Goal: Information Seeking & Learning: Learn about a topic

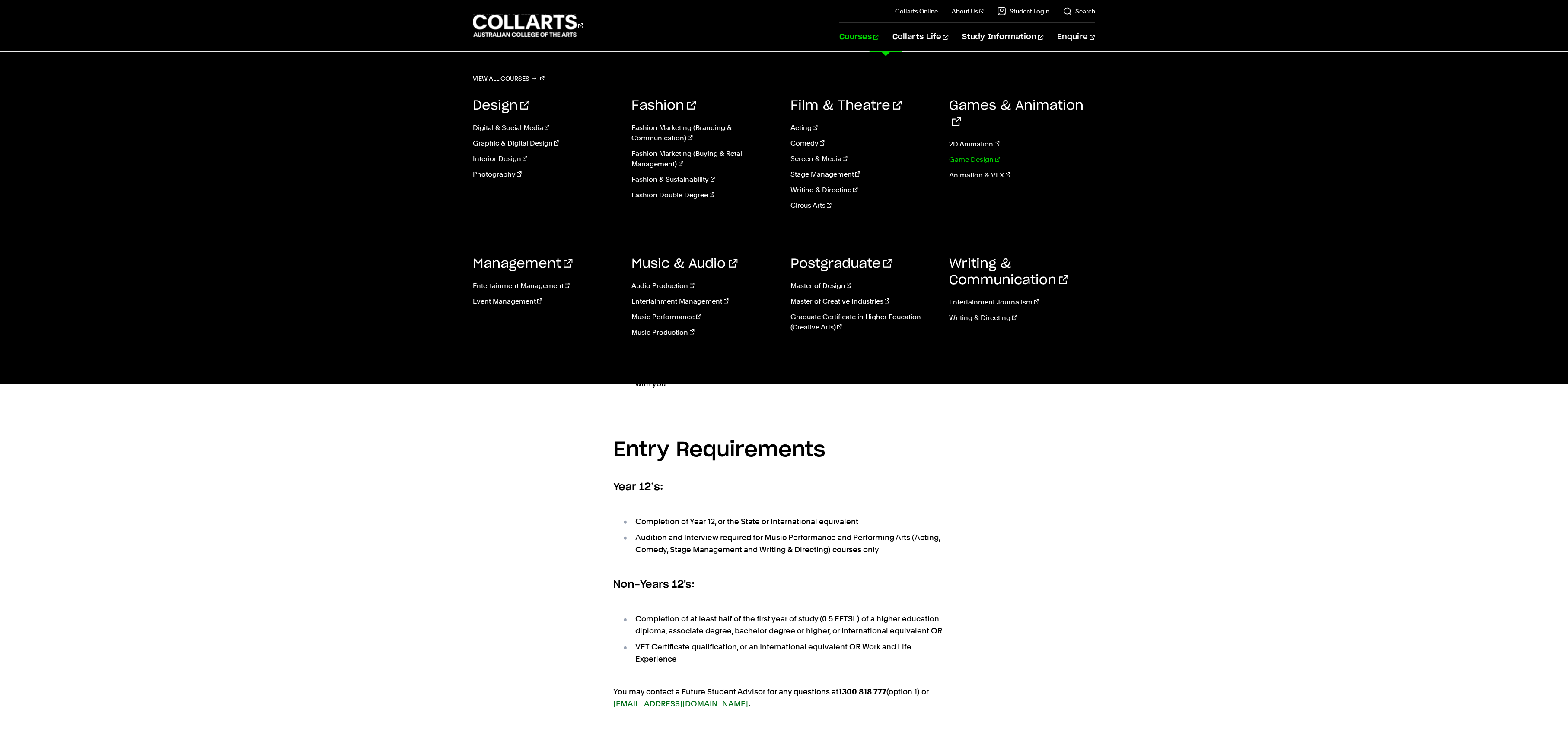
click at [961, 155] on link "Game Design" at bounding box center [1023, 159] width 146 height 10
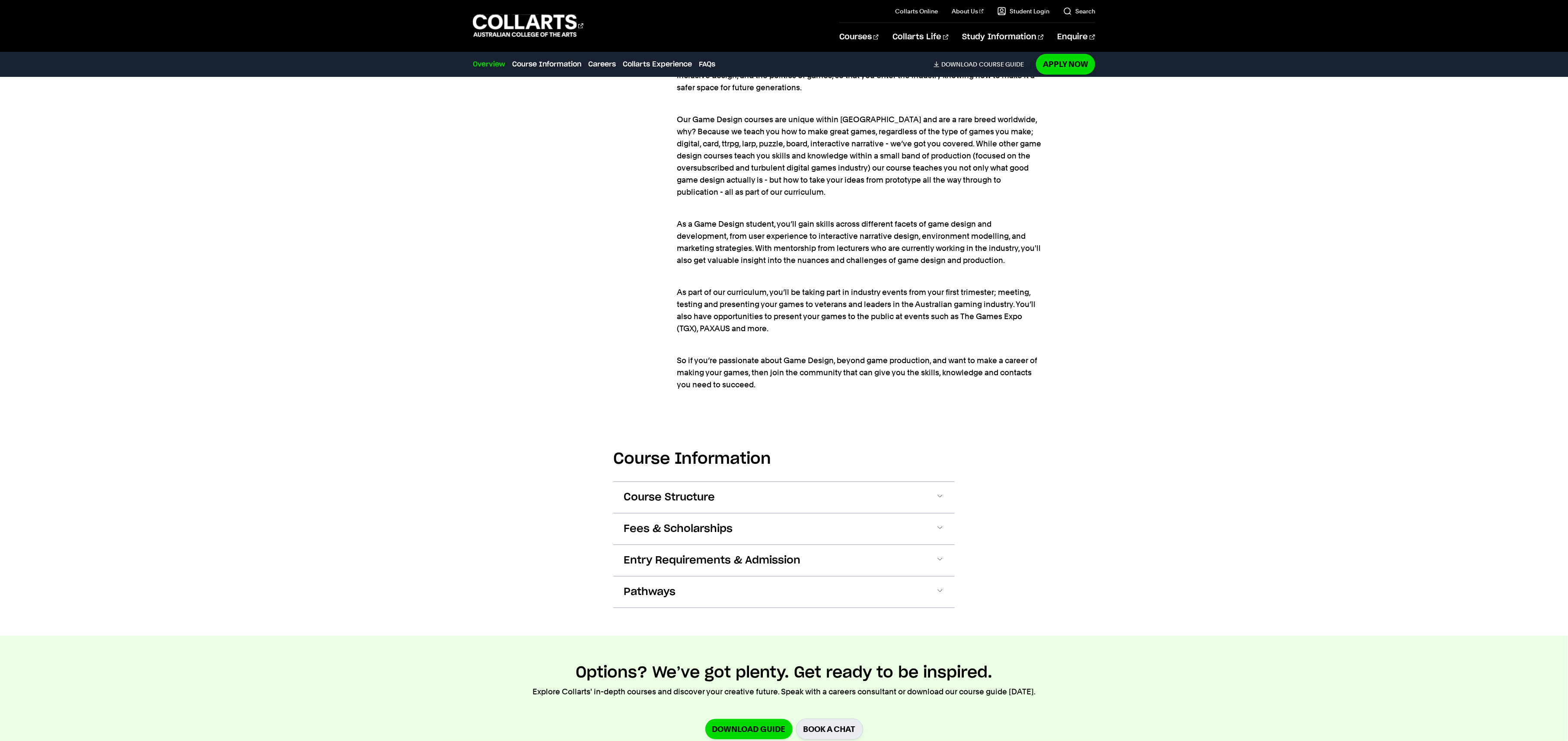
scroll to position [1004, 0]
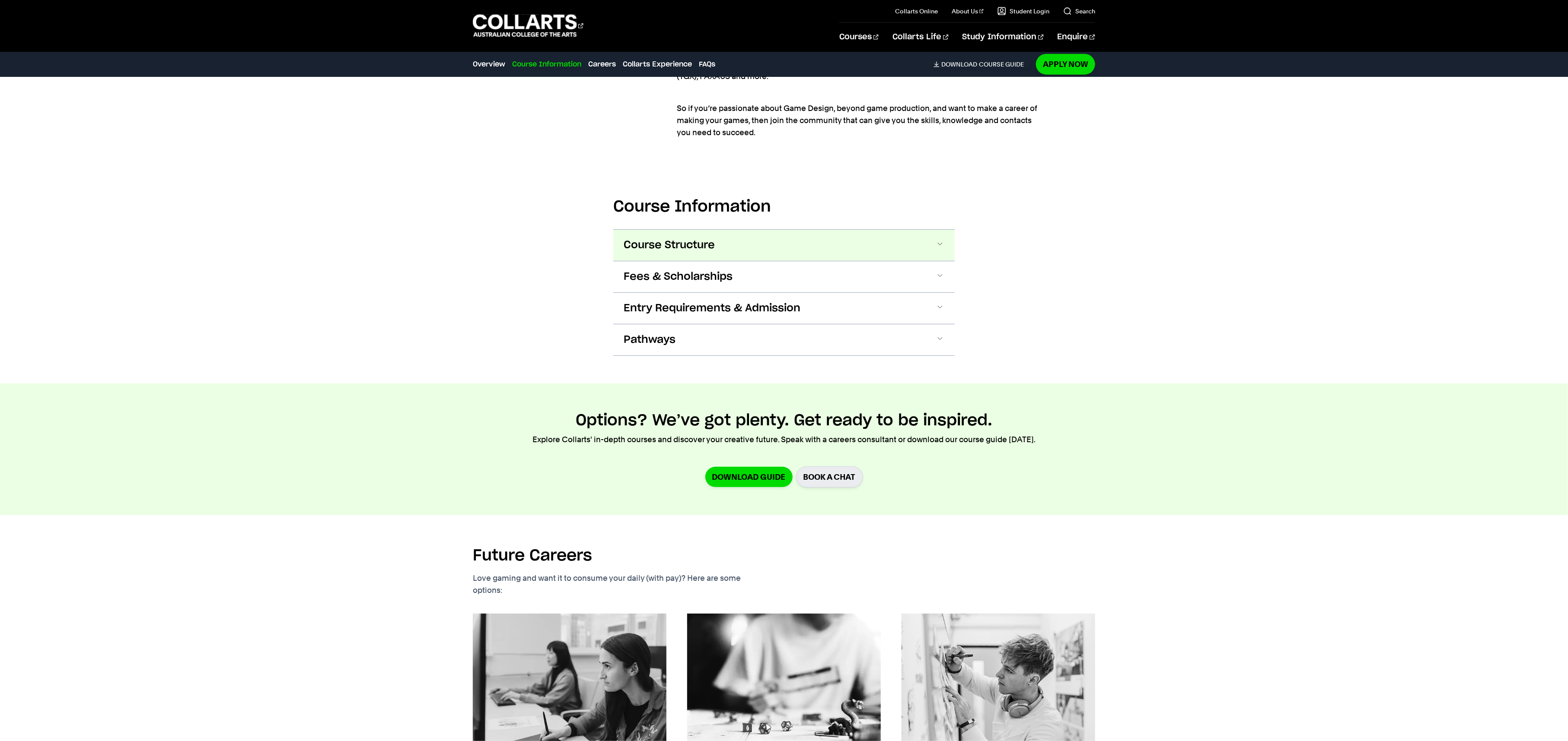
click at [719, 233] on button "Course Structure" at bounding box center [784, 245] width 341 height 31
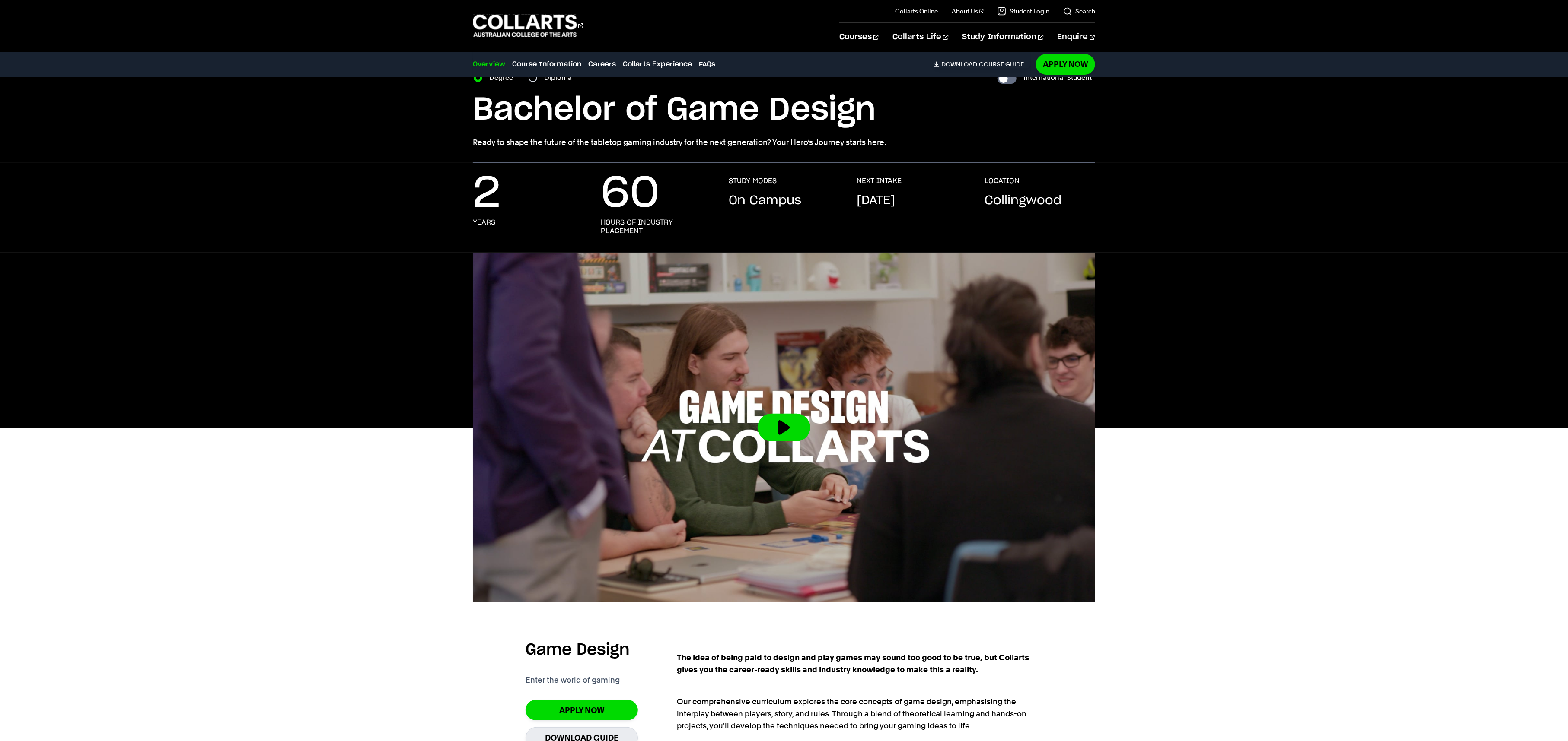
scroll to position [0, 0]
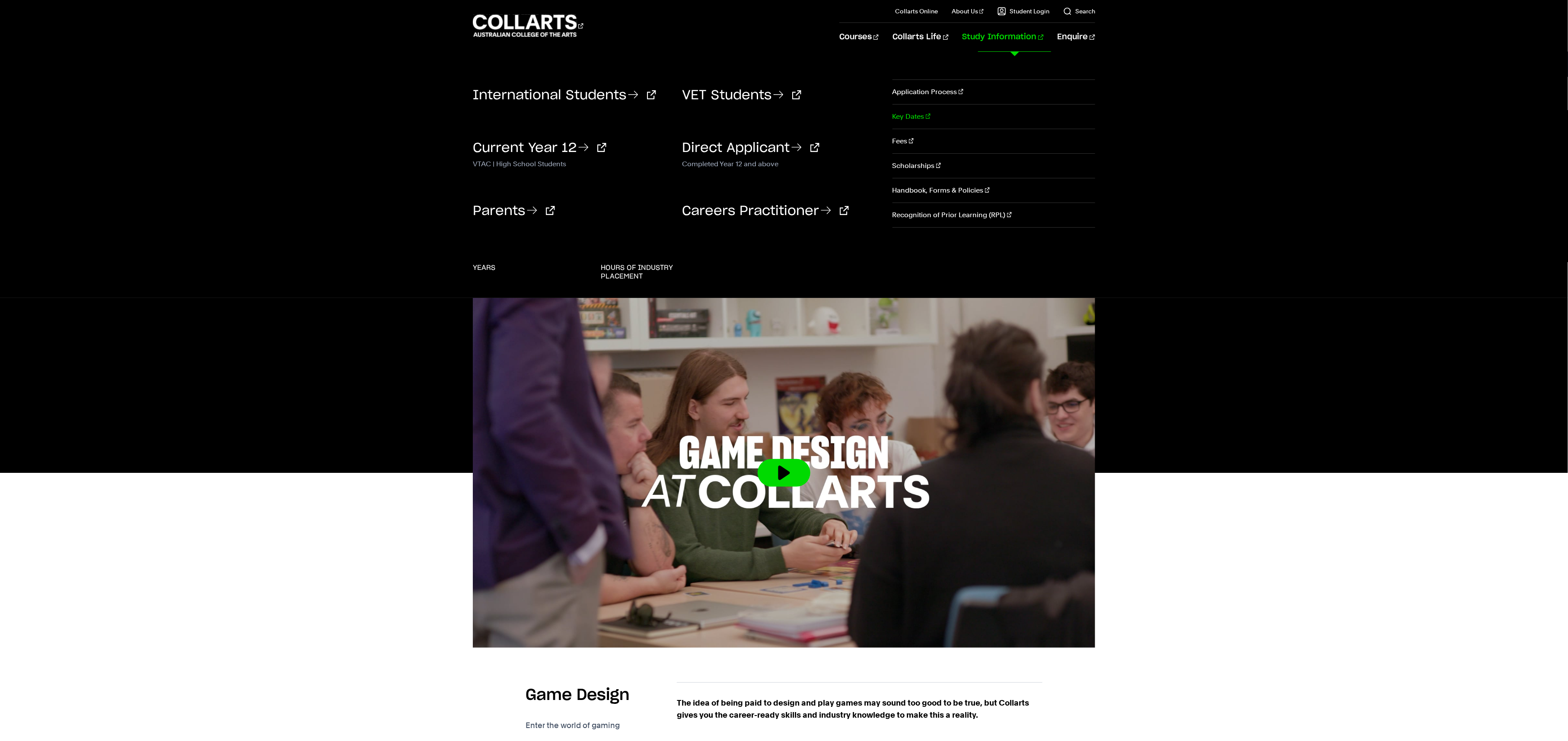
click at [917, 116] on link "Key Dates" at bounding box center [993, 117] width 203 height 24
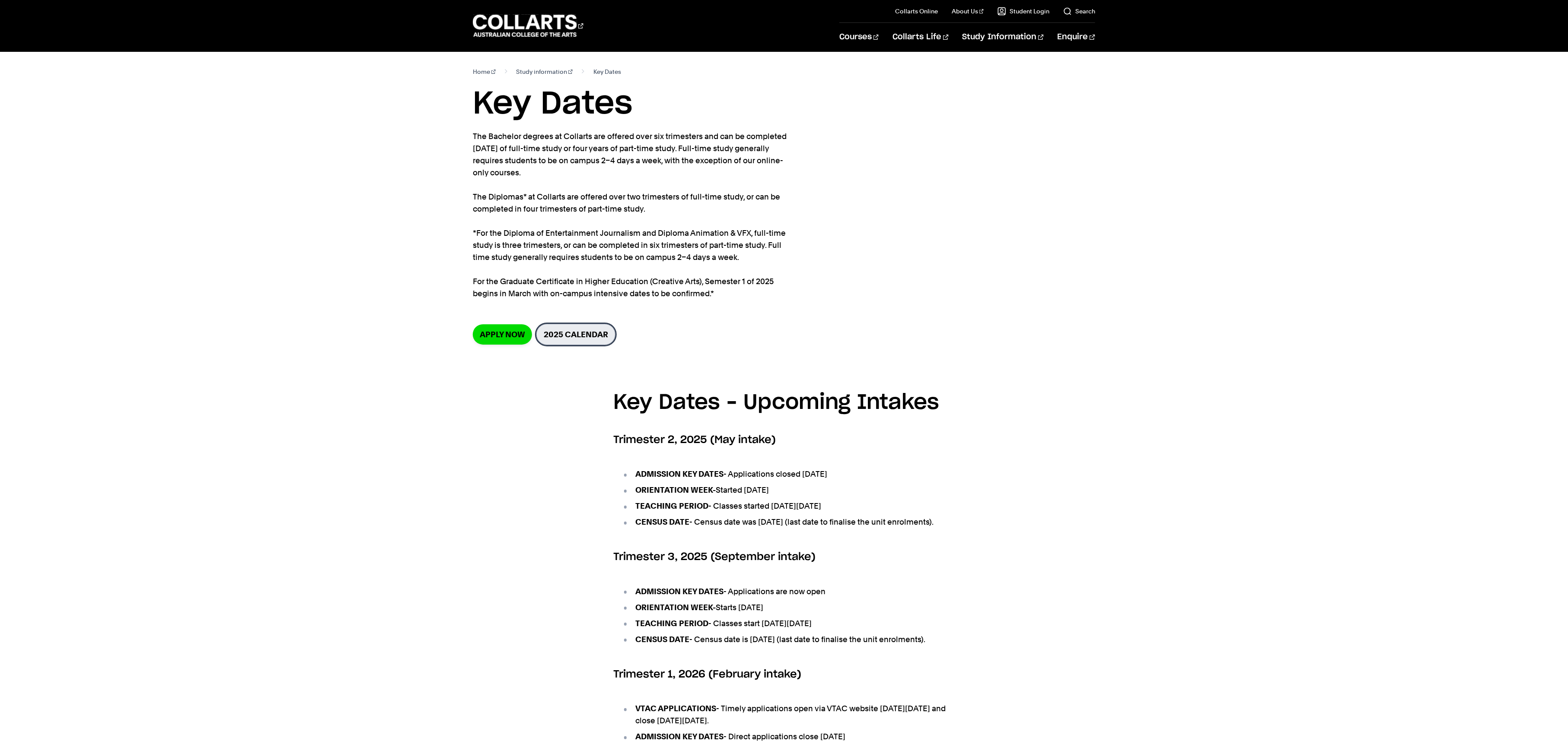
click at [567, 339] on link "2025 Calendar" at bounding box center [576, 335] width 79 height 21
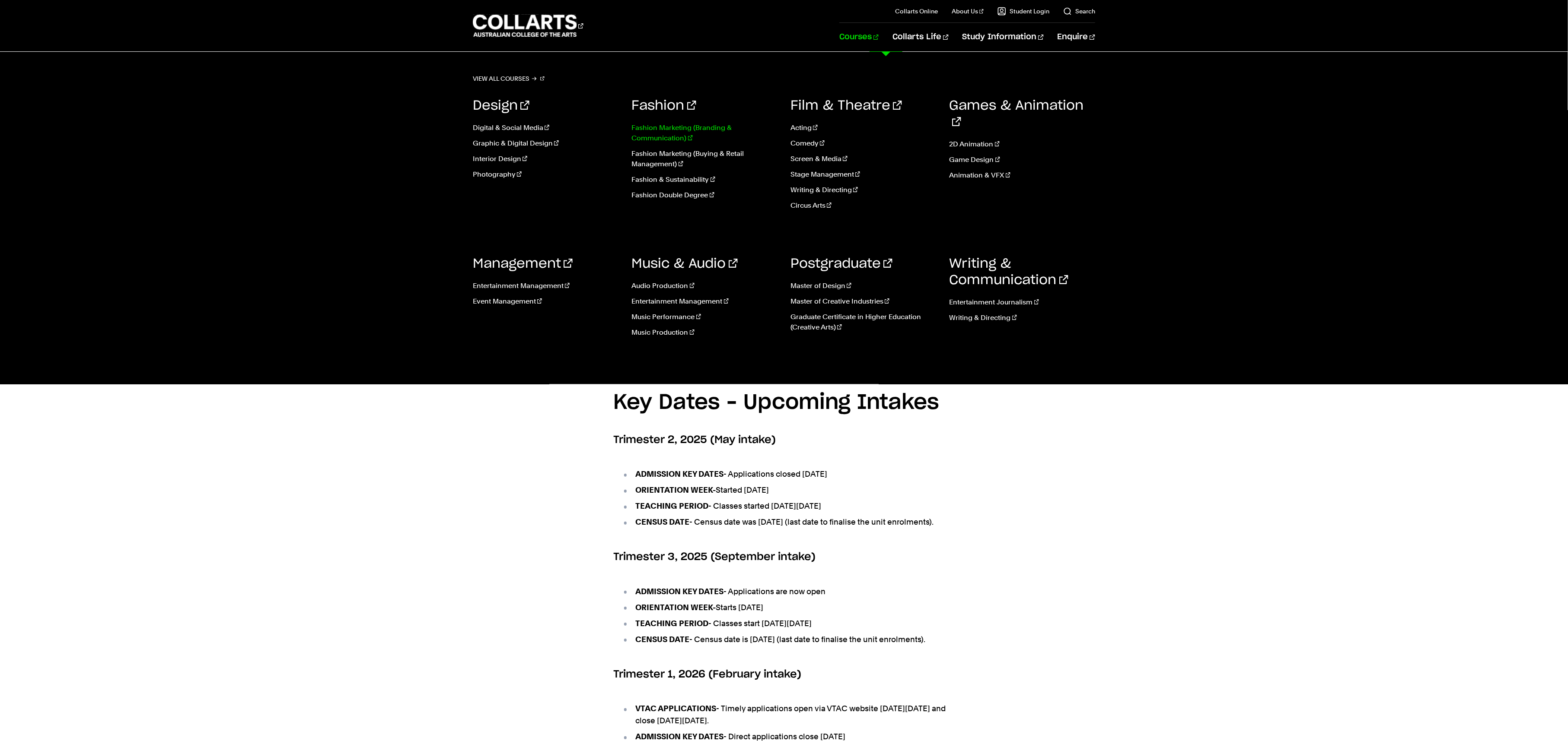
click at [656, 128] on link "Fashion Marketing (Branding & Communication)" at bounding box center [705, 133] width 146 height 21
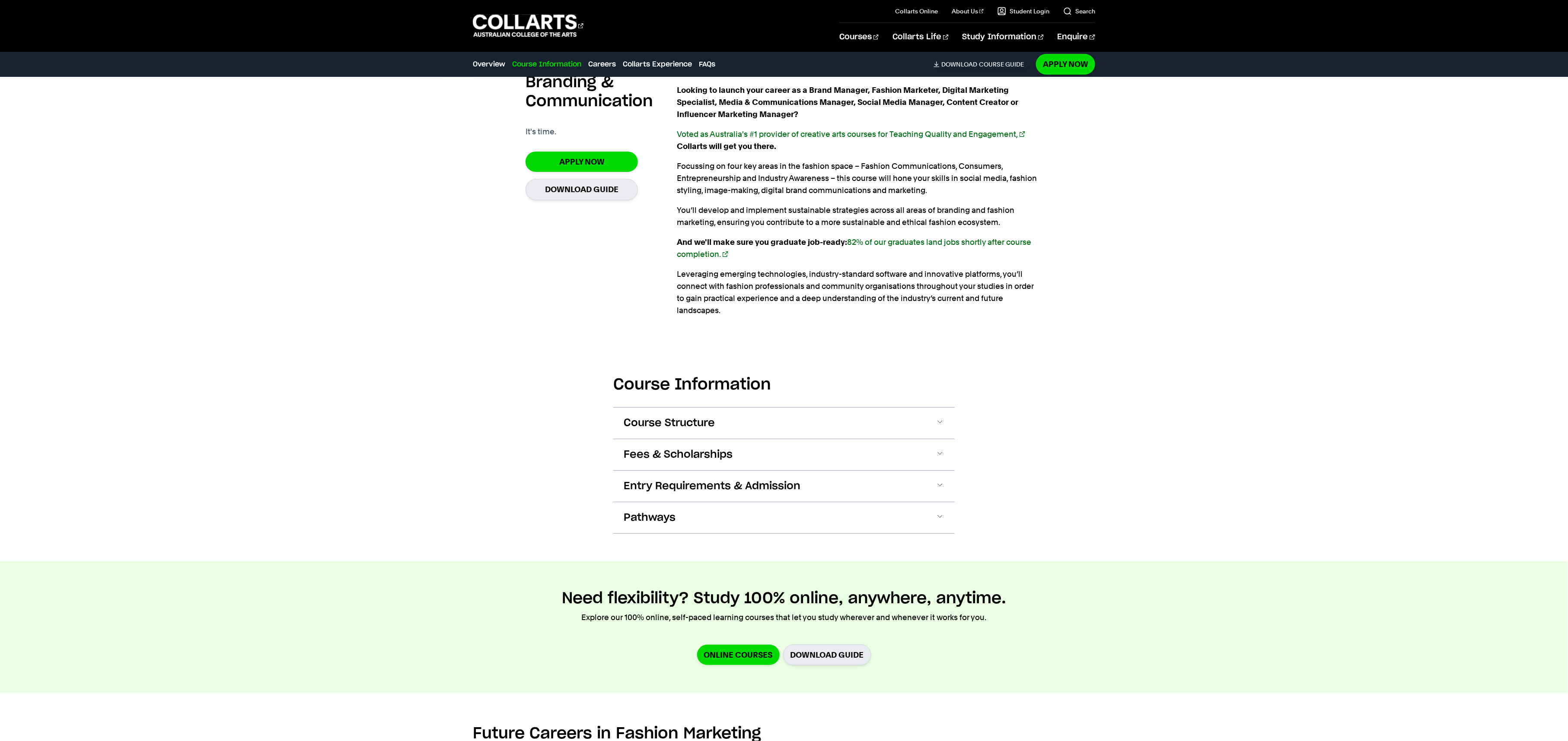
scroll to position [691, 0]
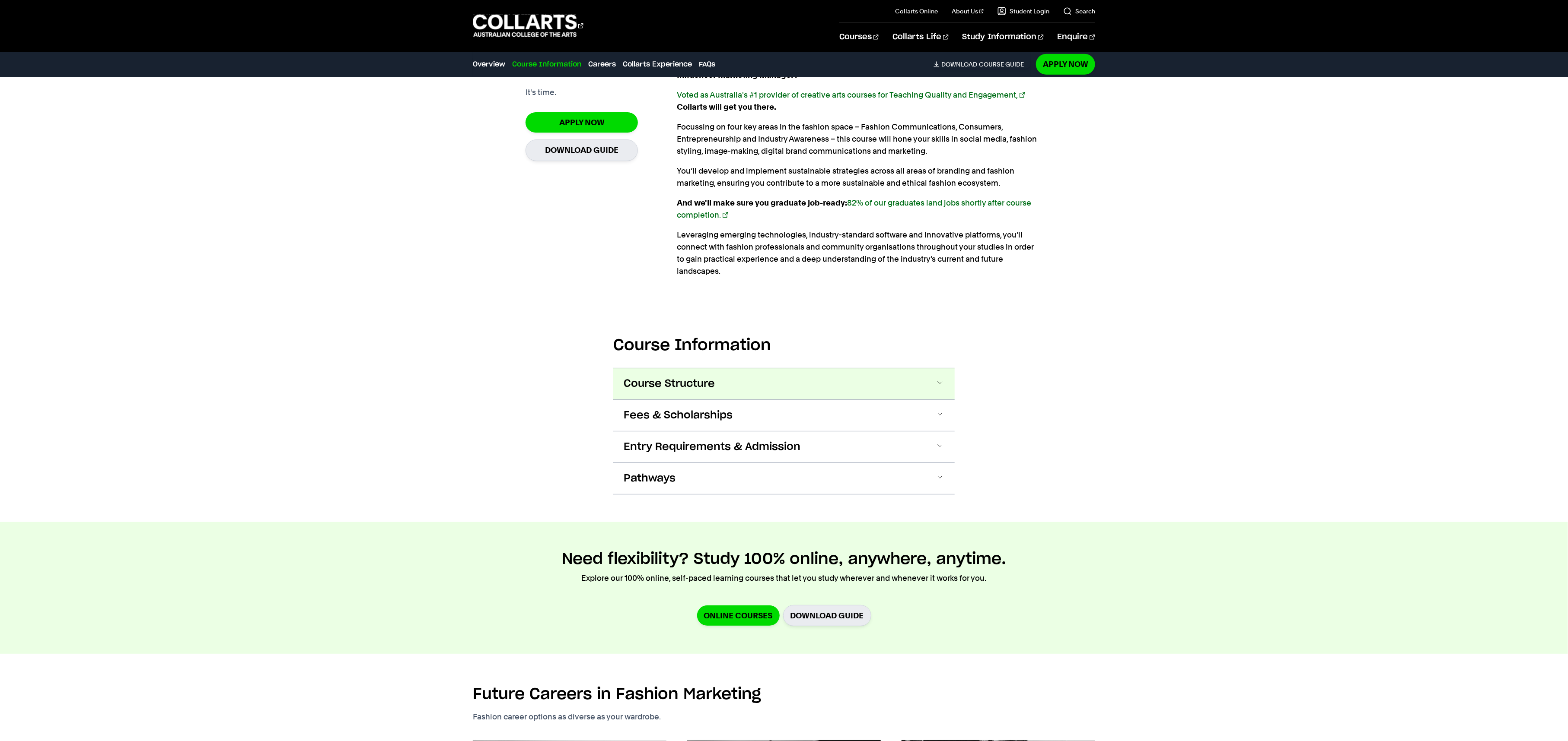
click at [749, 369] on button "Course Structure" at bounding box center [784, 384] width 341 height 31
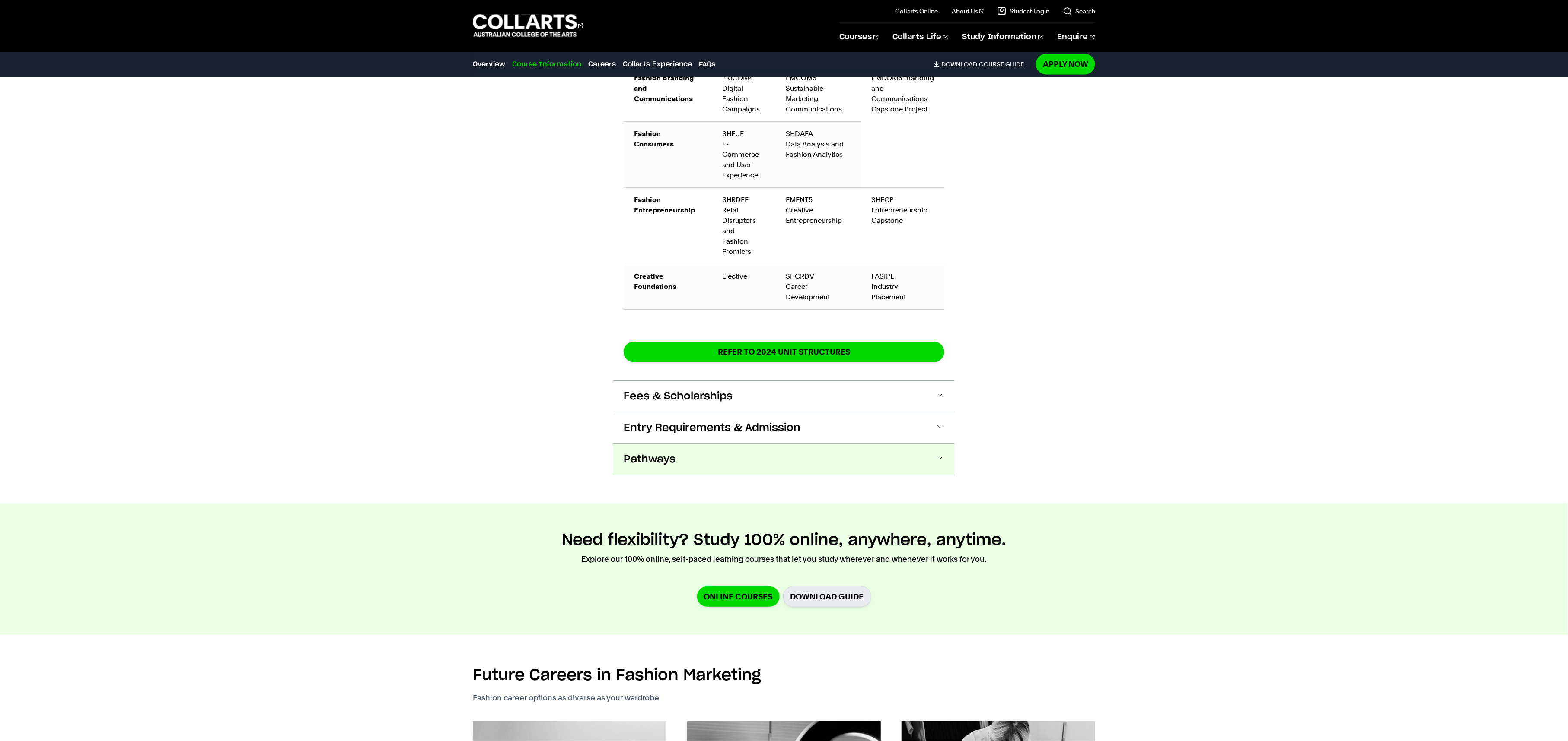
scroll to position [1417, 0]
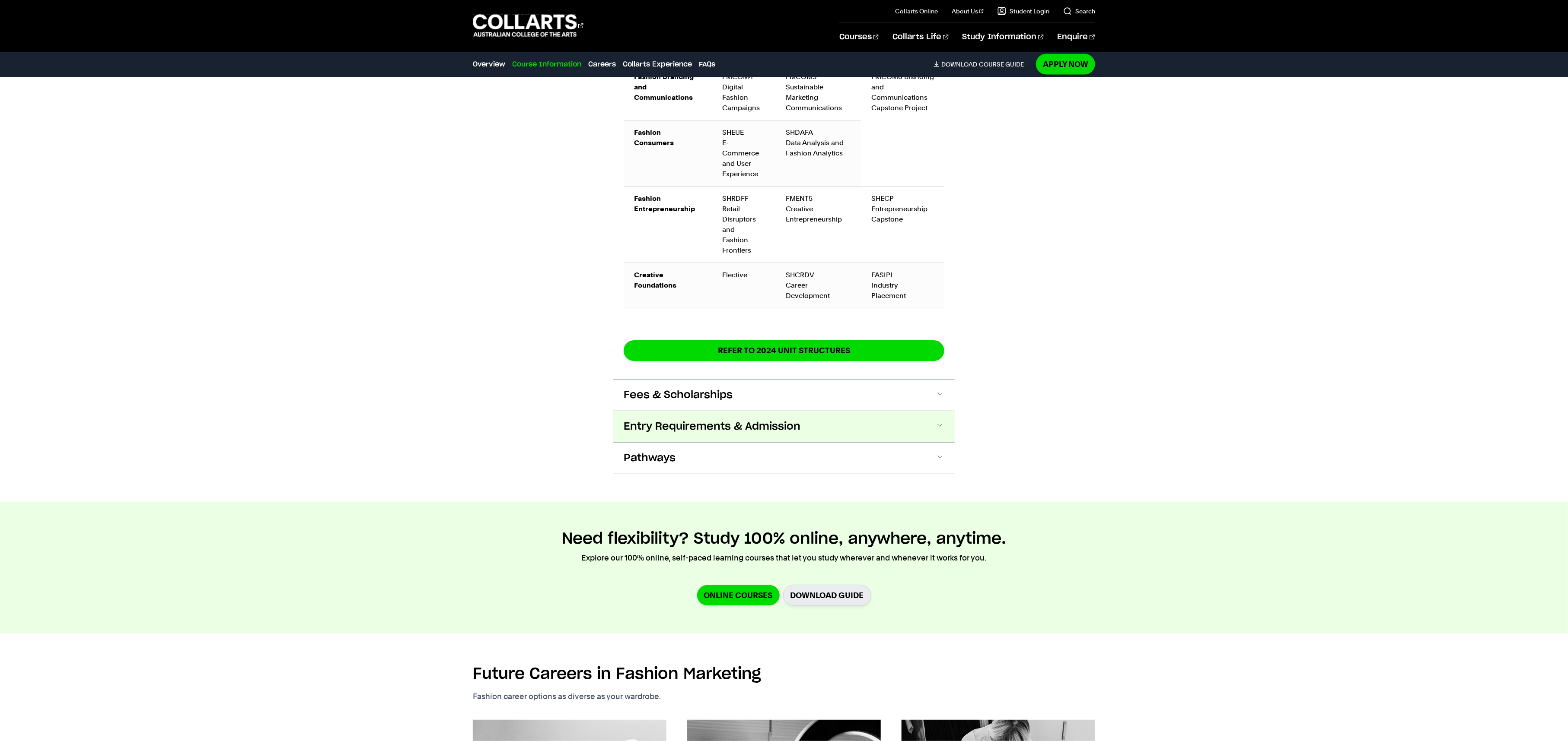
click at [652, 420] on span "Entry Requirements & Admission" at bounding box center [712, 426] width 177 height 14
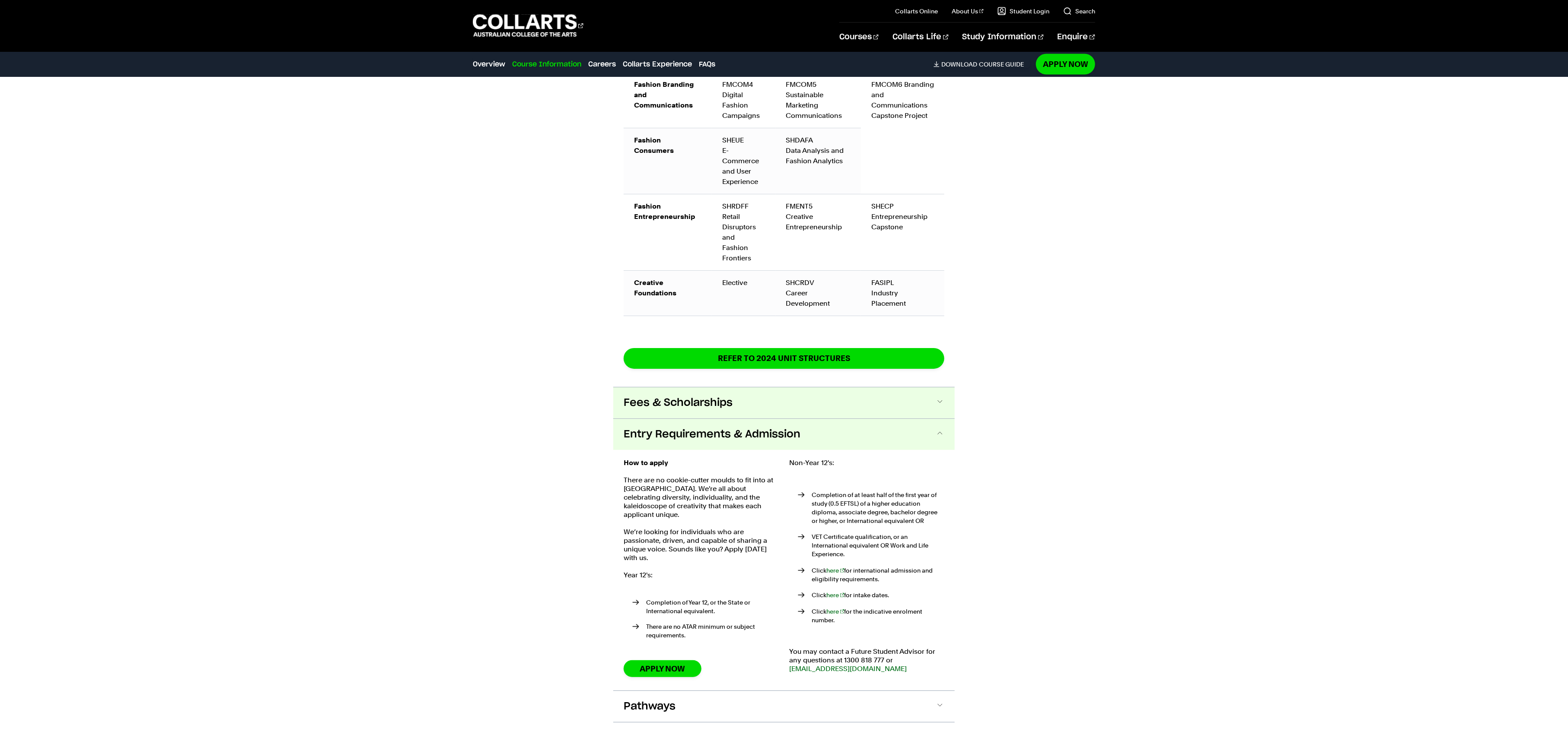
click at [684, 392] on button "Fees & Scholarships" at bounding box center [784, 403] width 341 height 31
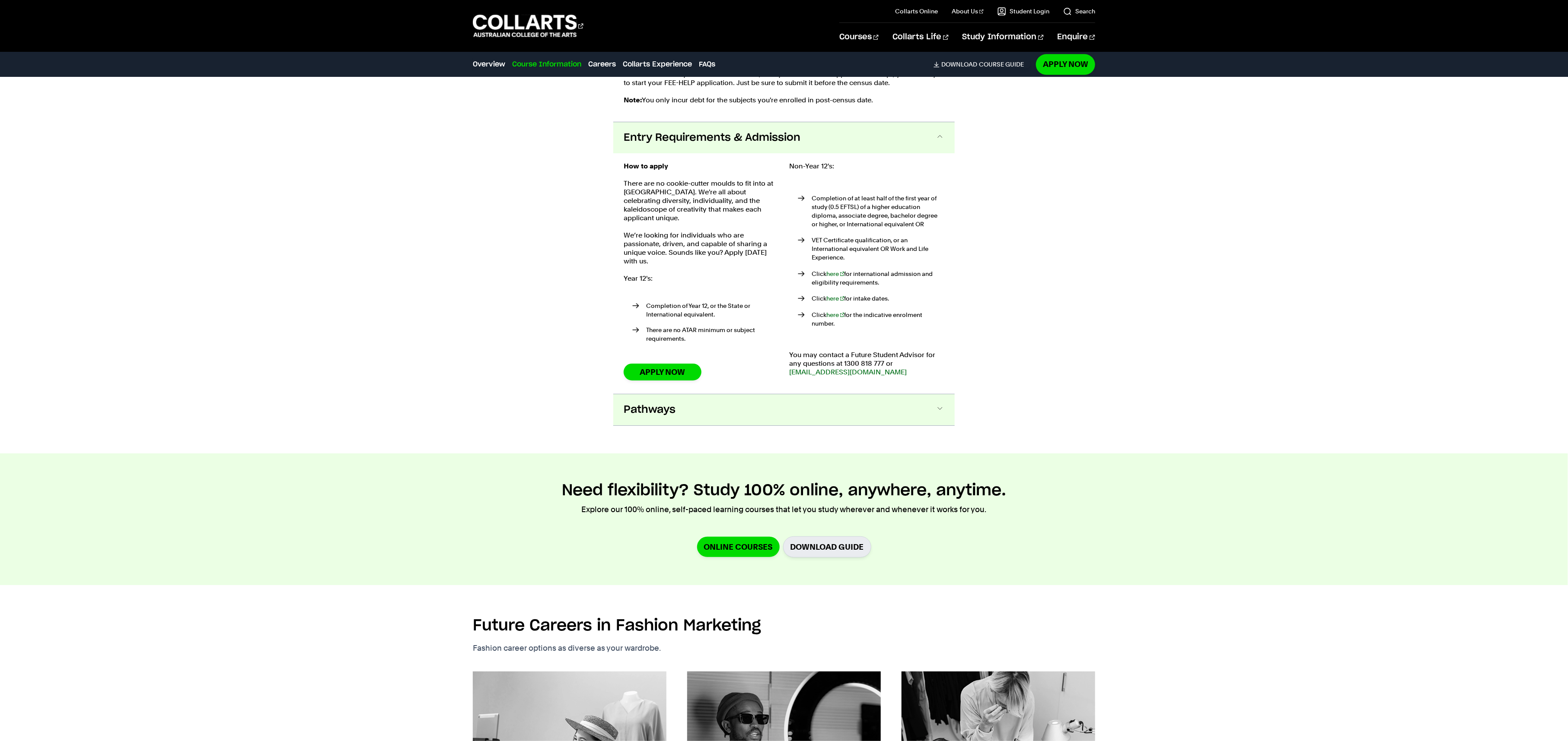
click at [664, 403] on span "Pathways" at bounding box center [649, 409] width 52 height 14
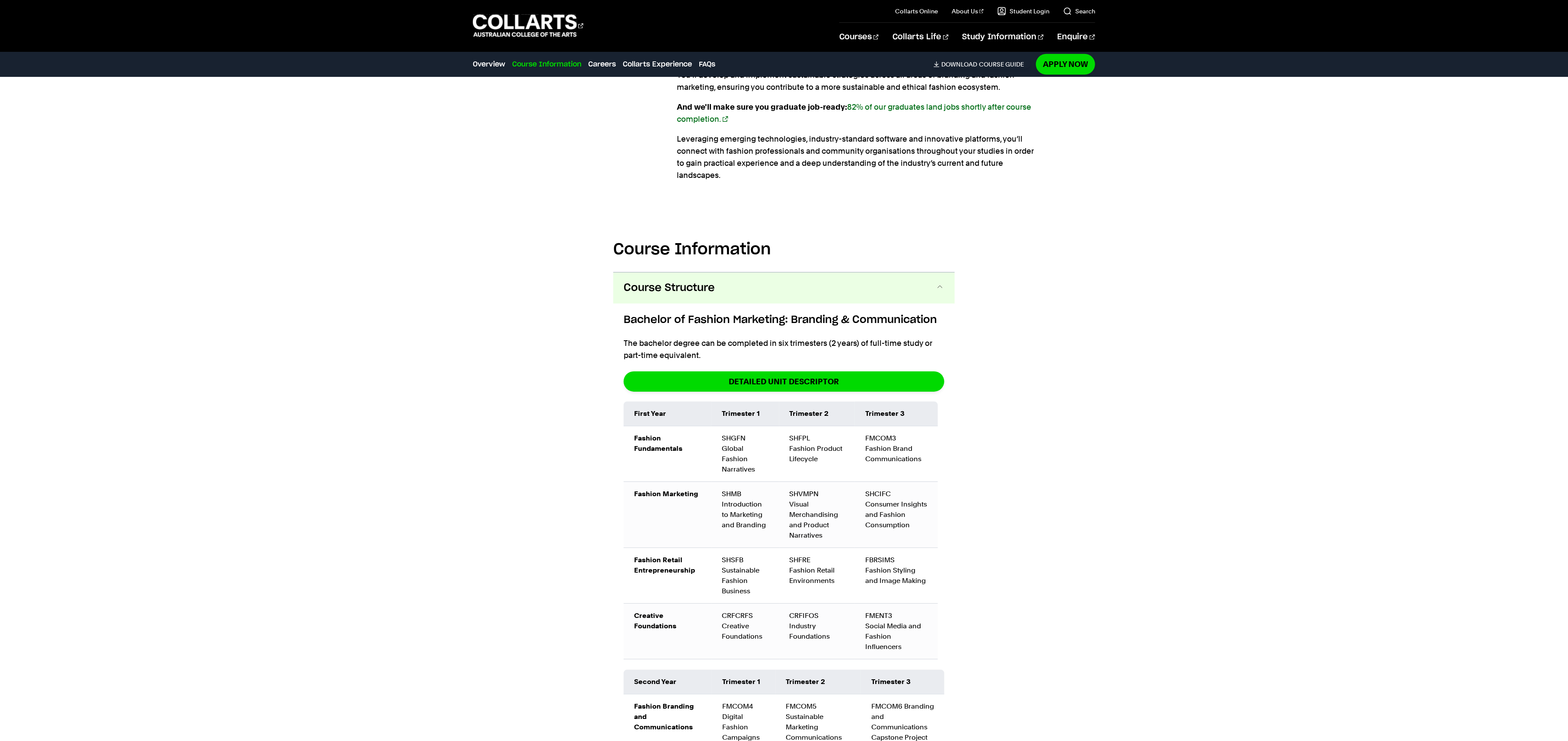
scroll to position [0, 0]
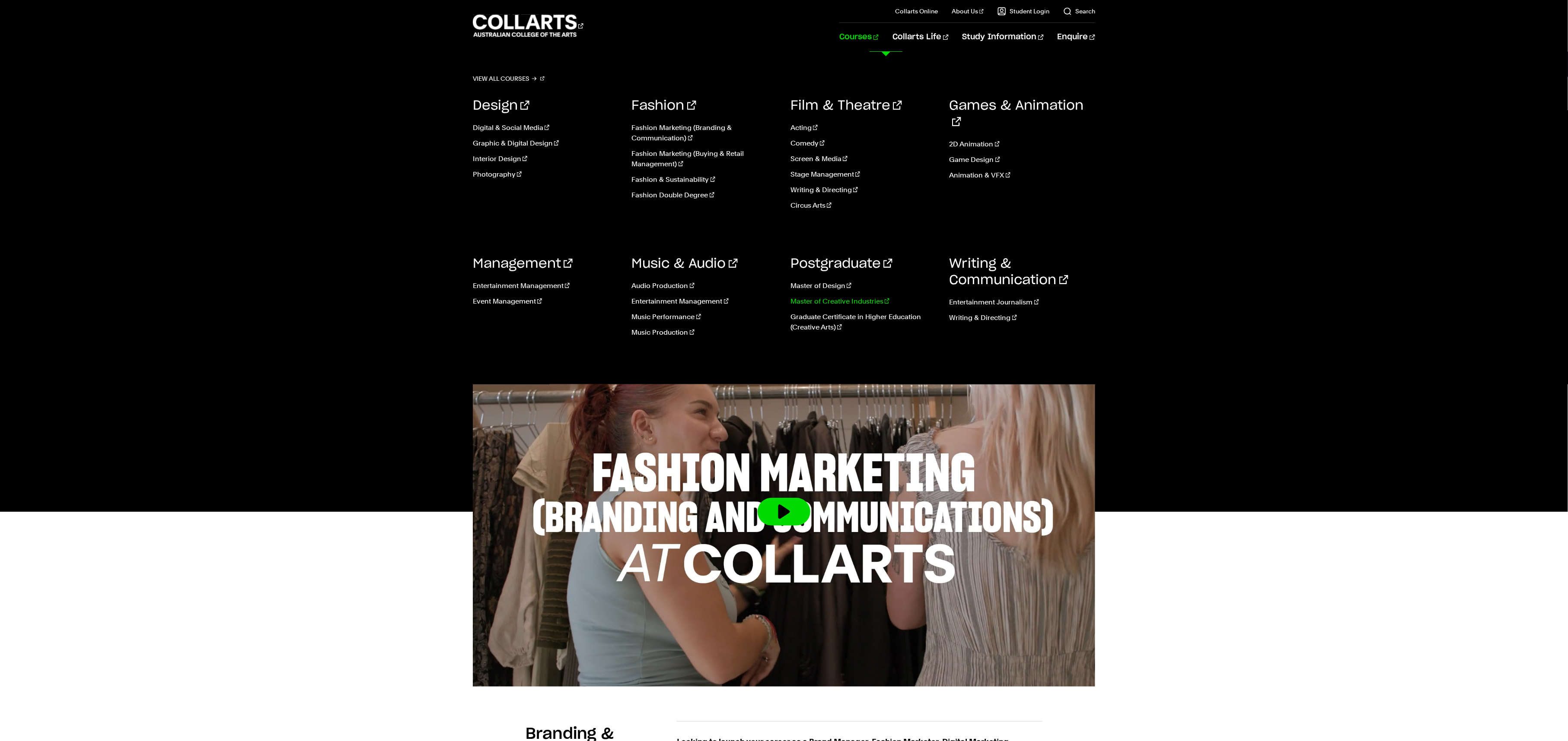
click at [822, 304] on link "Master of Creative Industries" at bounding box center [864, 301] width 146 height 10
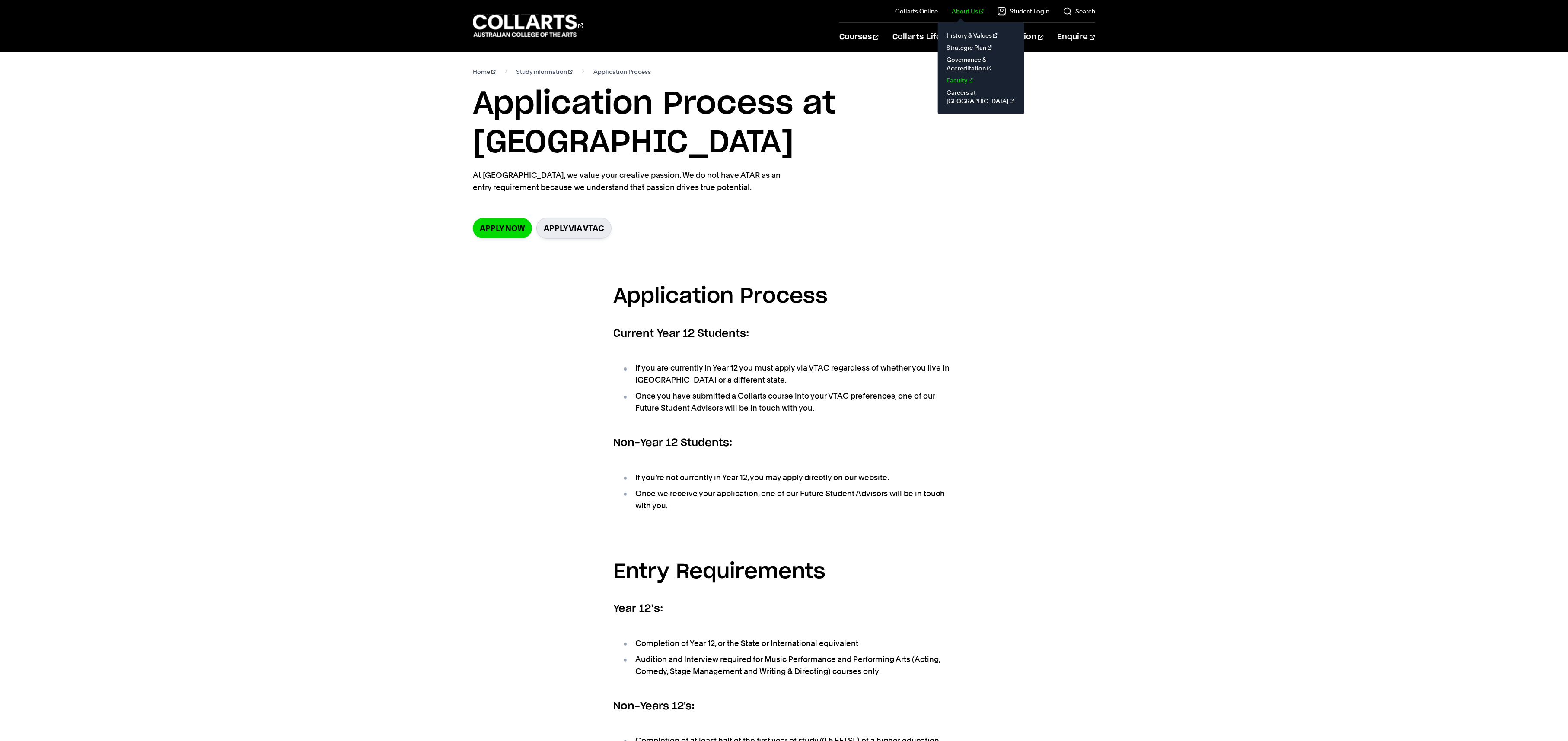
click at [964, 82] on link "Faculty" at bounding box center [981, 80] width 72 height 12
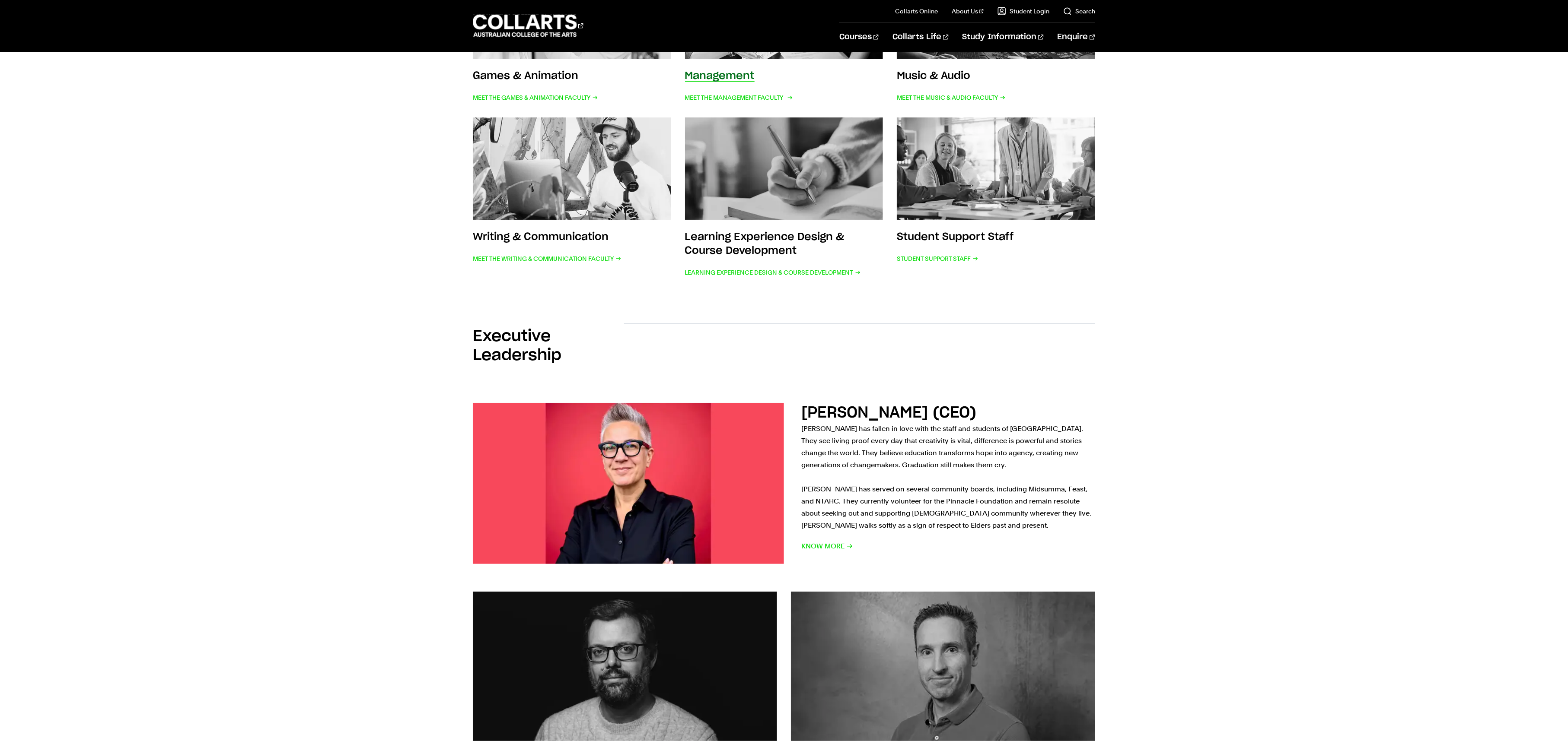
scroll to position [419, 0]
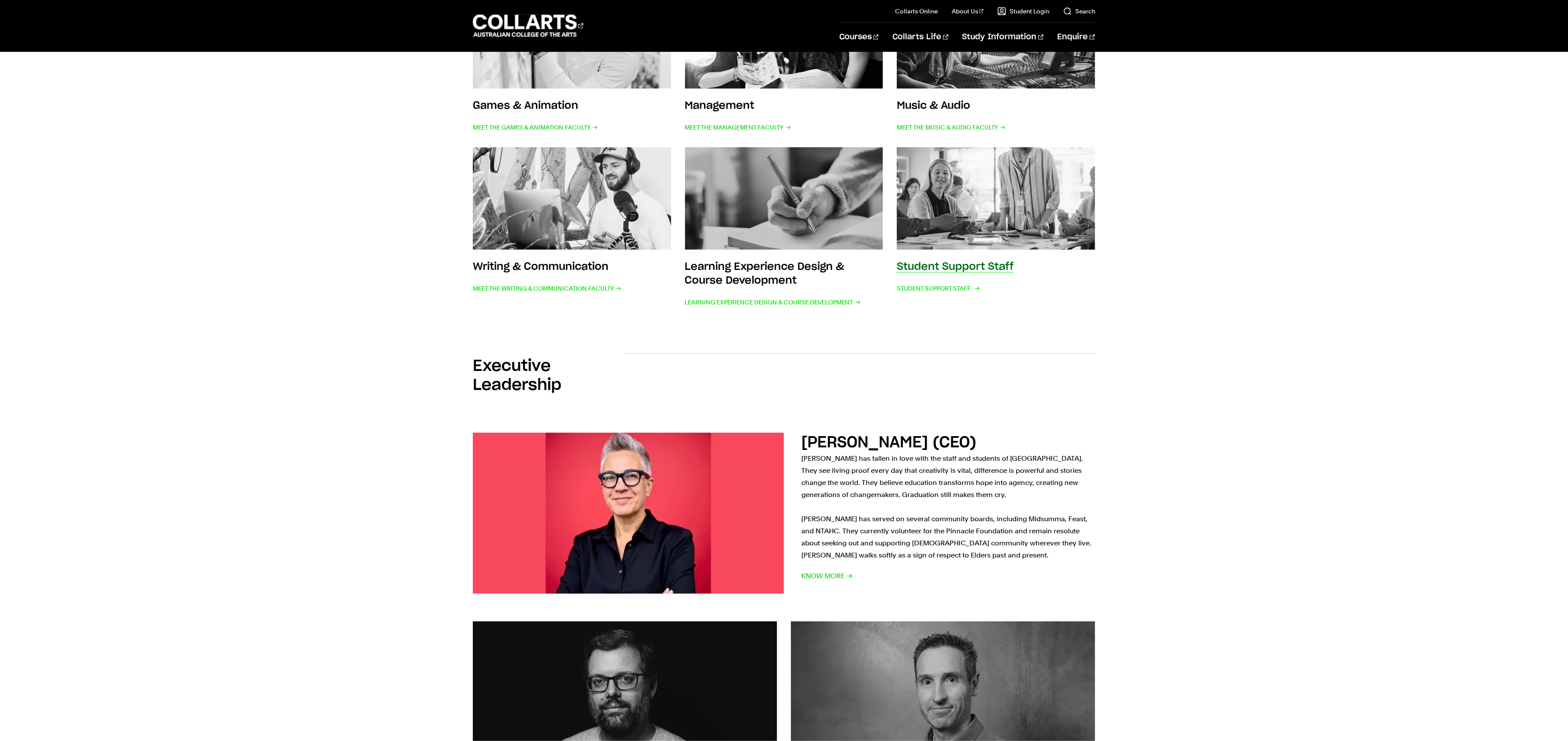
click at [974, 267] on h3 "Student Support Staff" at bounding box center [955, 266] width 117 height 10
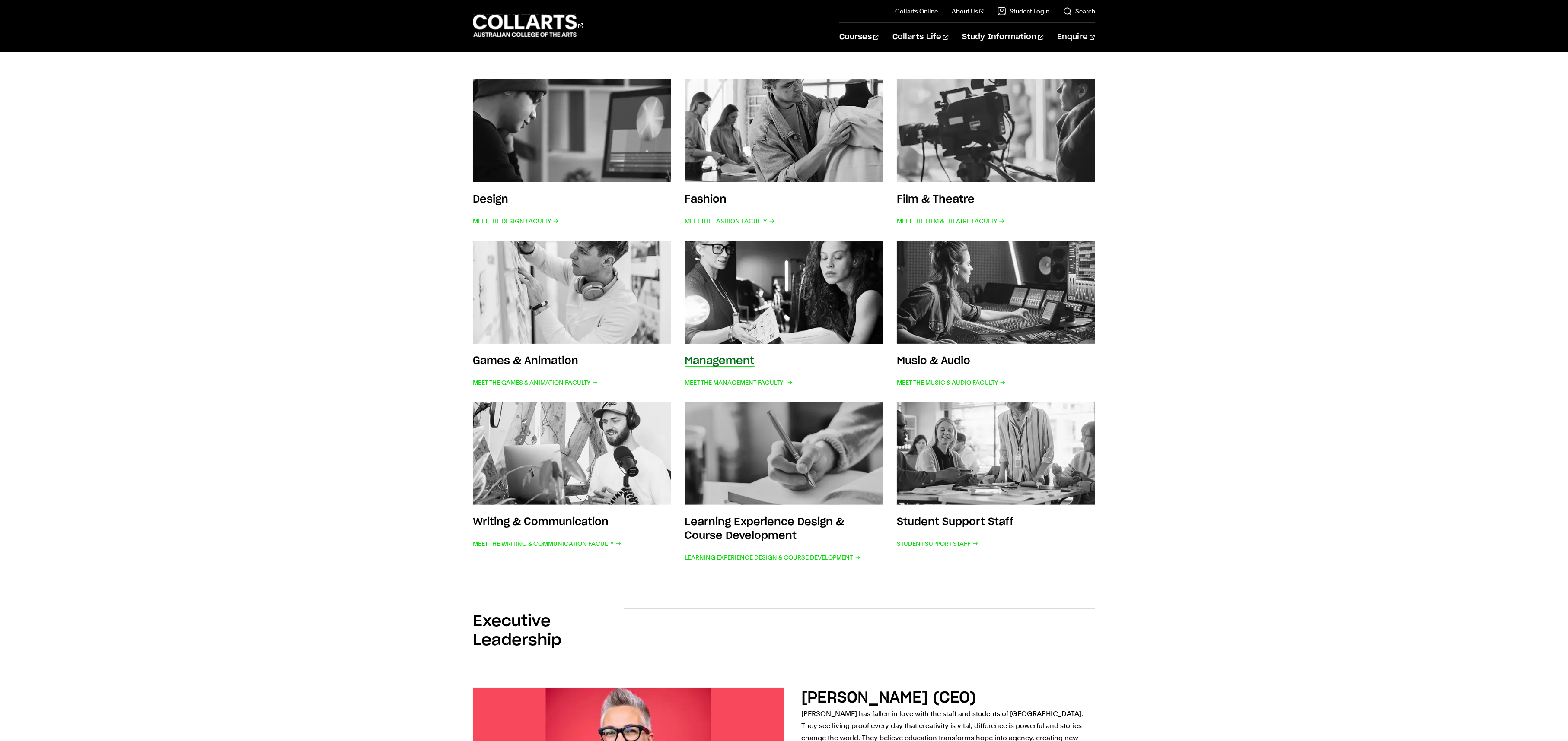
scroll to position [145, 0]
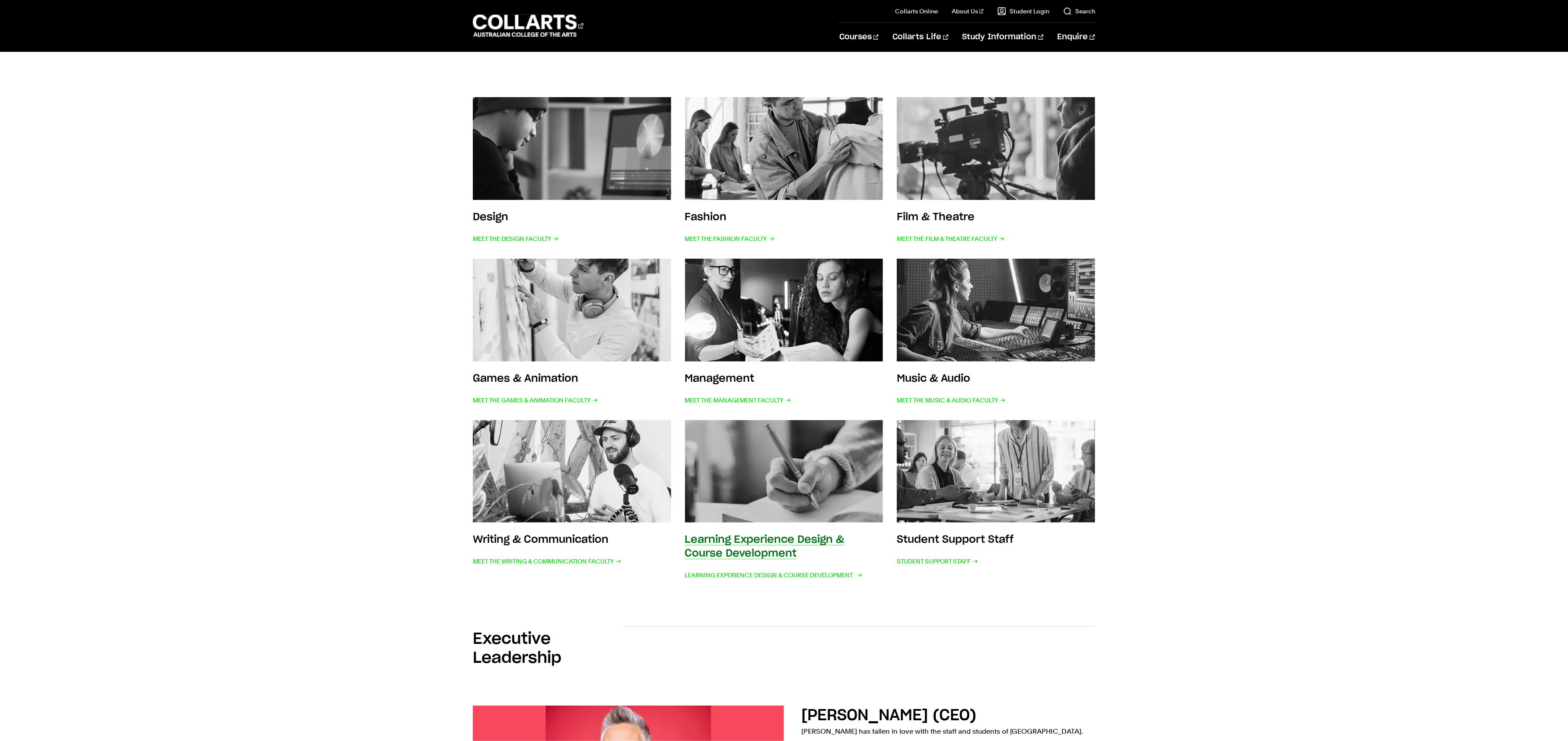
click at [785, 445] on img at bounding box center [784, 471] width 219 height 113
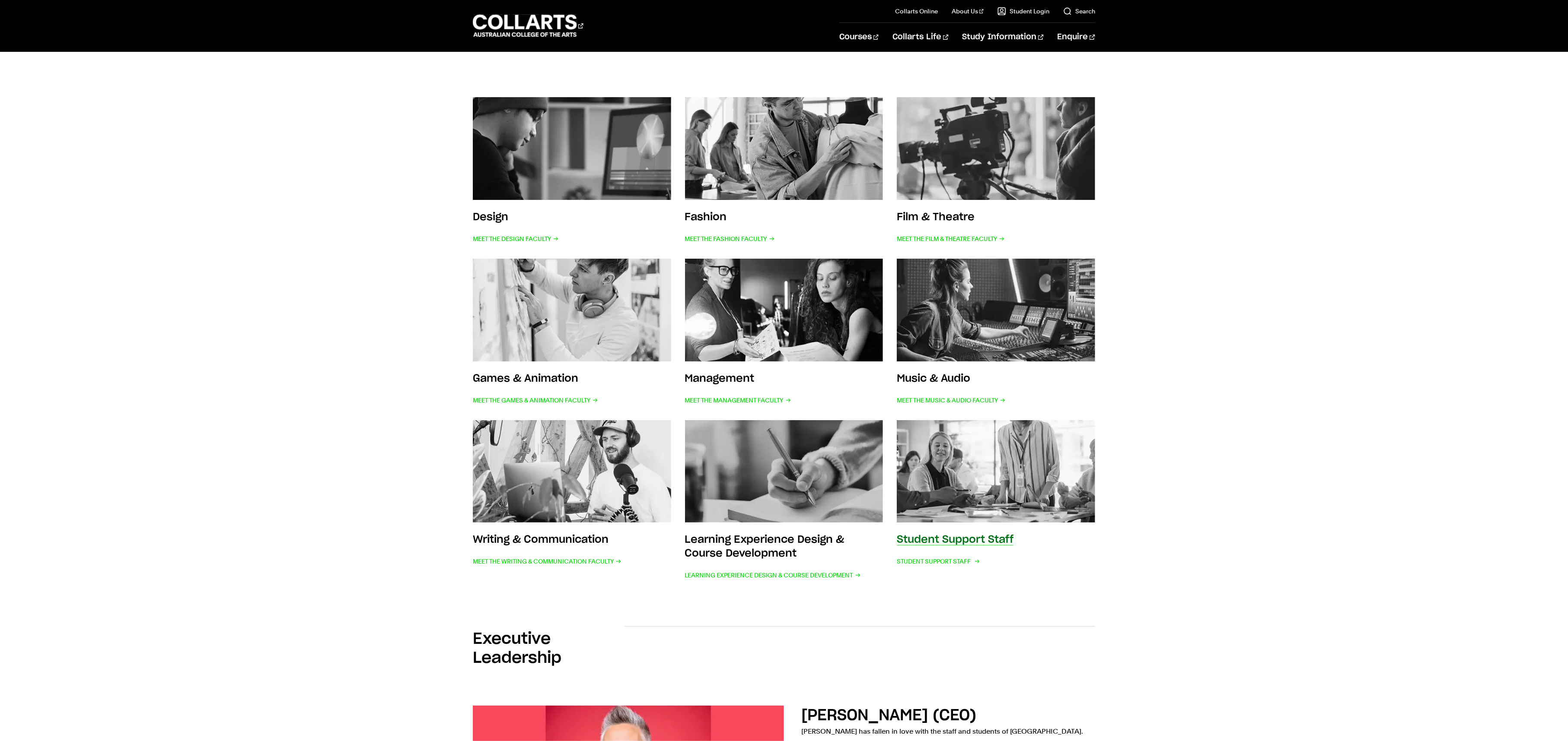
click at [964, 538] on h3 "Student Support Staff" at bounding box center [955, 540] width 117 height 10
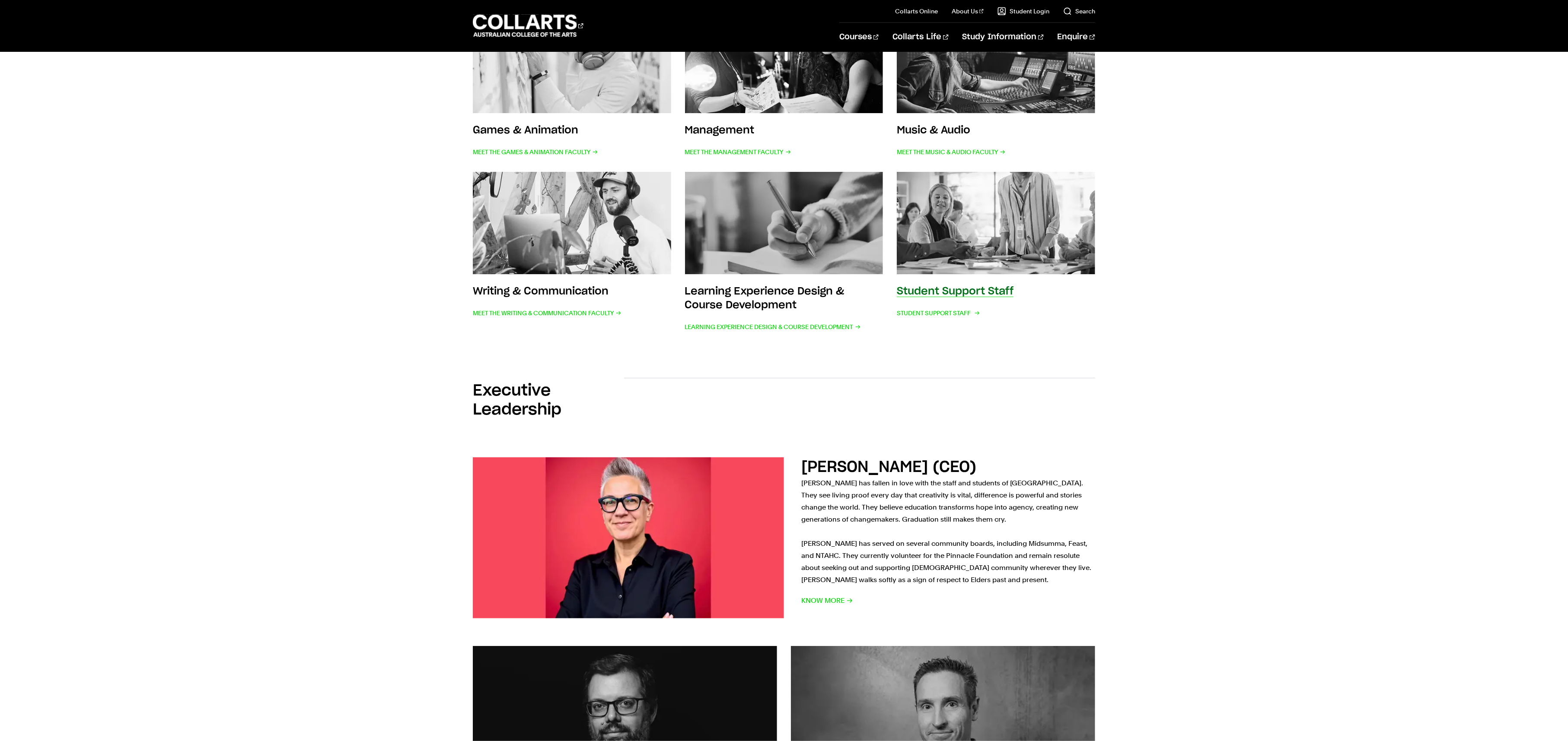
scroll to position [382, 0]
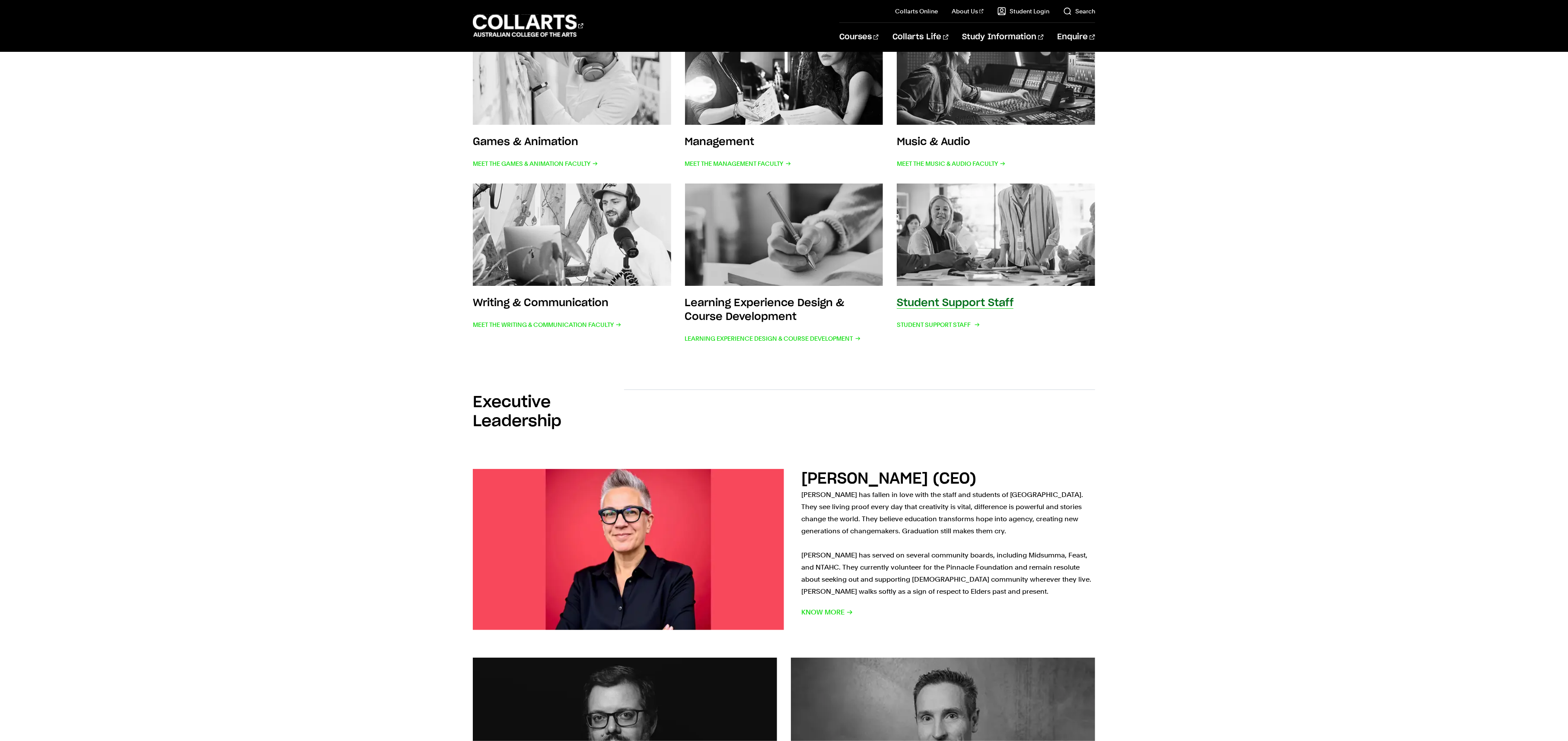
click at [942, 235] on img at bounding box center [996, 235] width 219 height 113
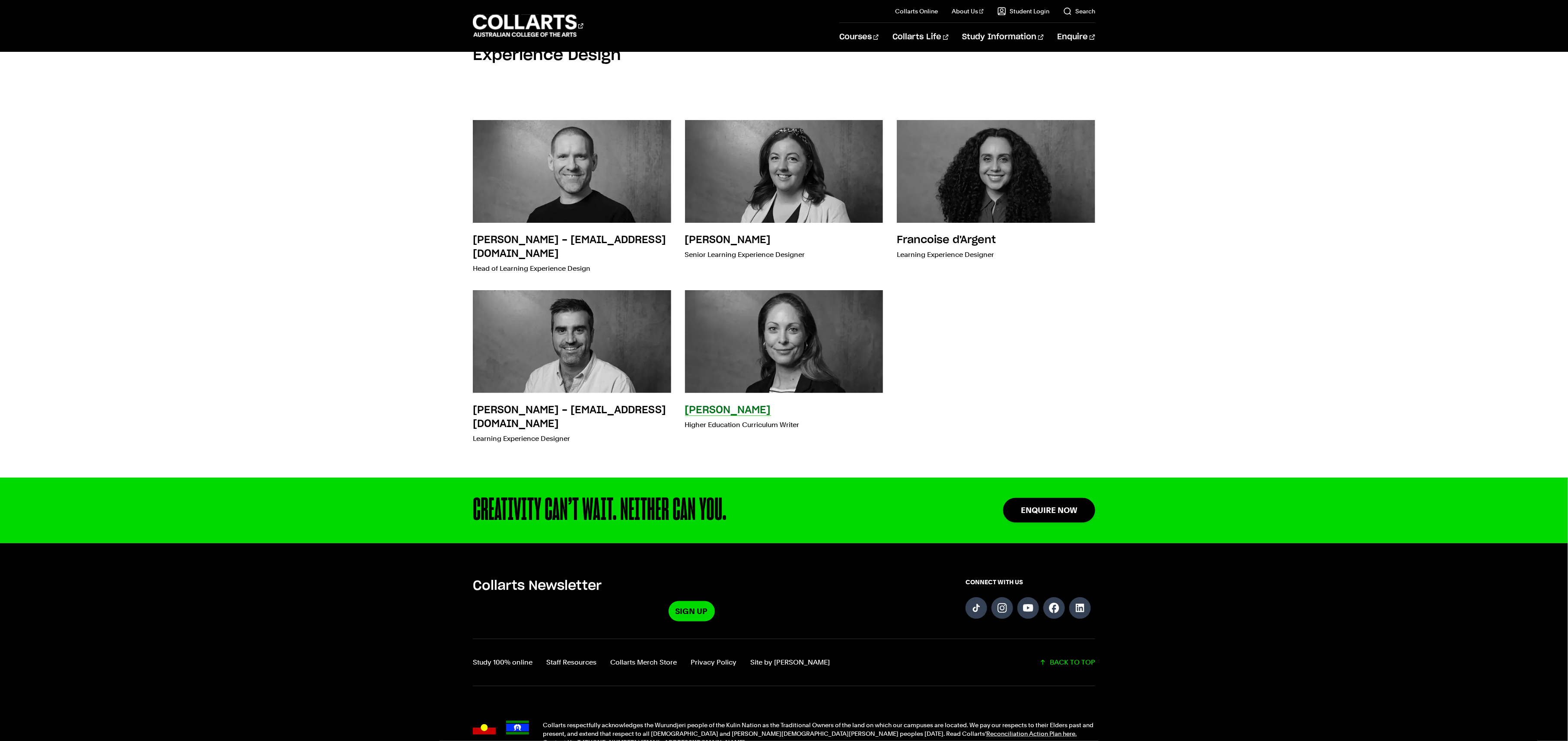
scroll to position [265, 0]
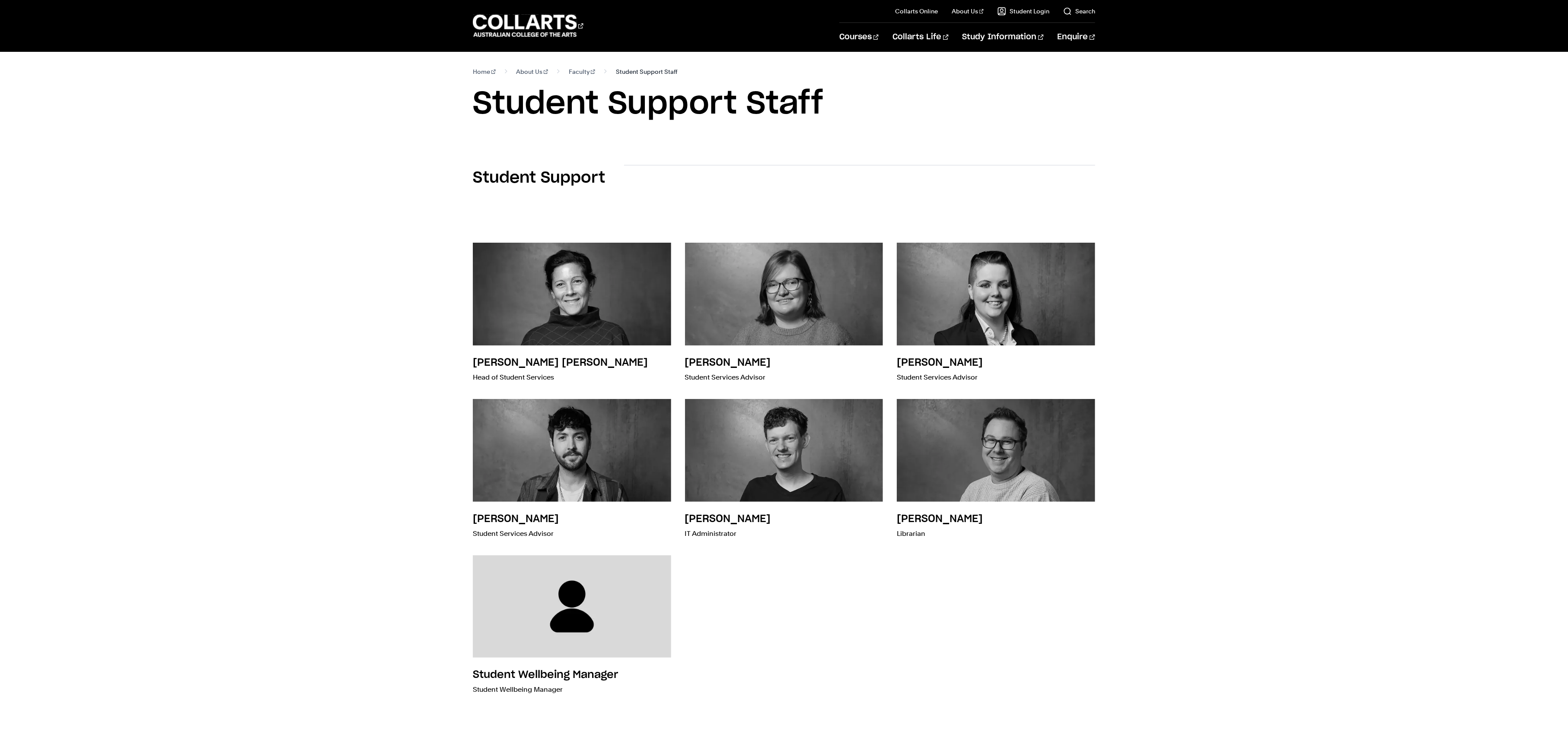
click at [630, 73] on span "Student Support Staff" at bounding box center [646, 72] width 61 height 12
drag, startPoint x: 617, startPoint y: 71, endPoint x: 589, endPoint y: 69, distance: 28.1
click at [617, 71] on span "Student Support Staff" at bounding box center [646, 72] width 61 height 12
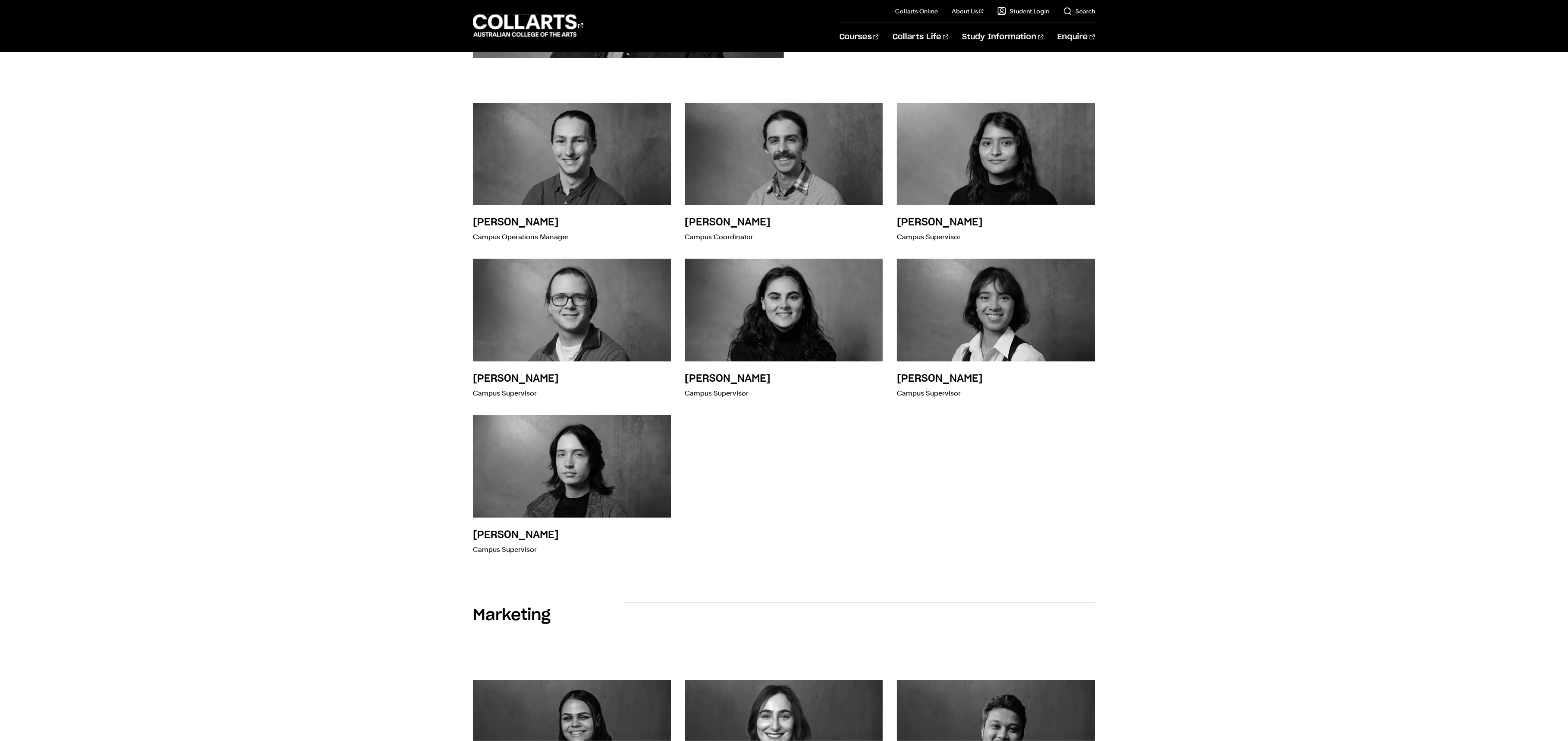
scroll to position [1170, 0]
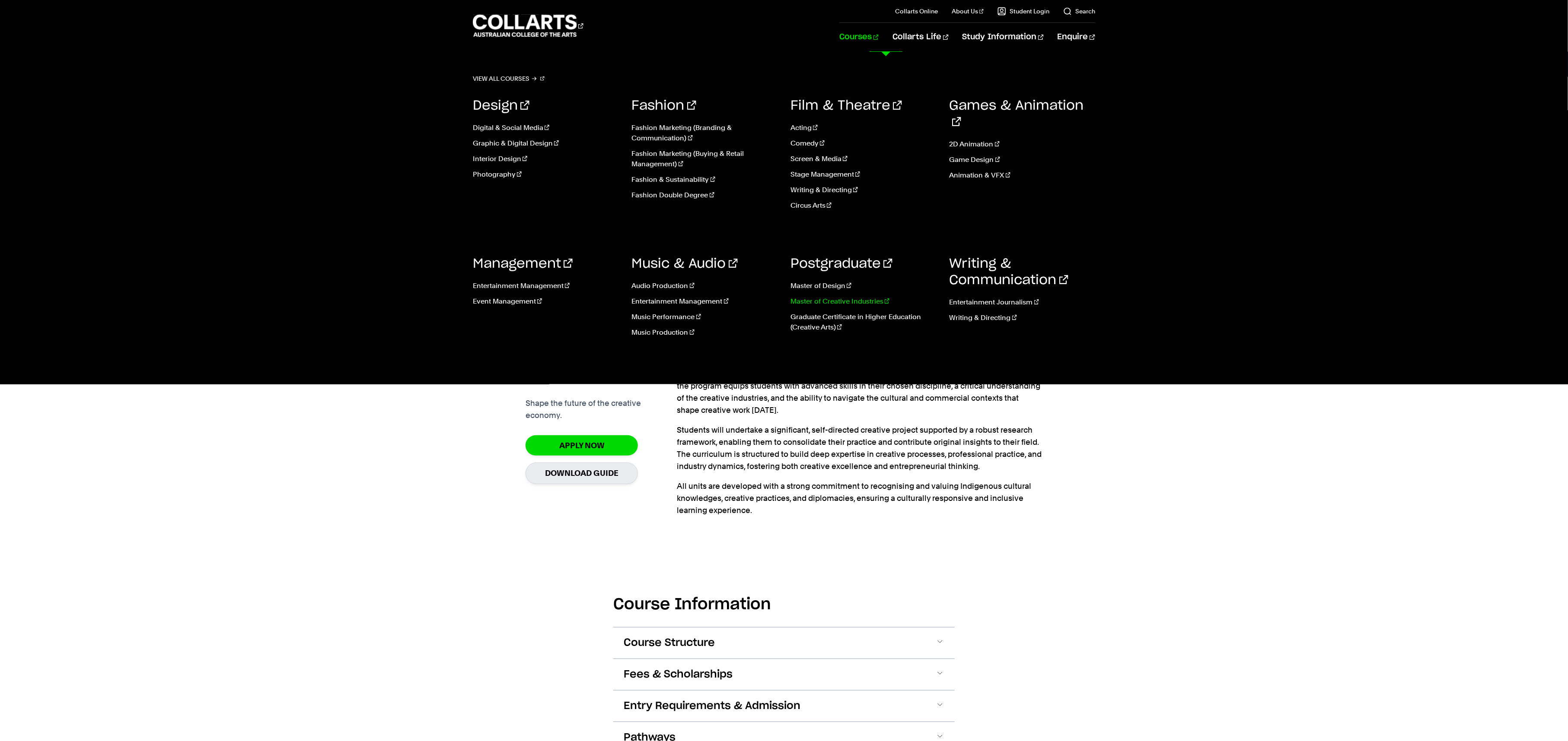
click at [831, 302] on link "Master of Creative Industries" at bounding box center [864, 301] width 146 height 10
